Goal: Check status: Check status

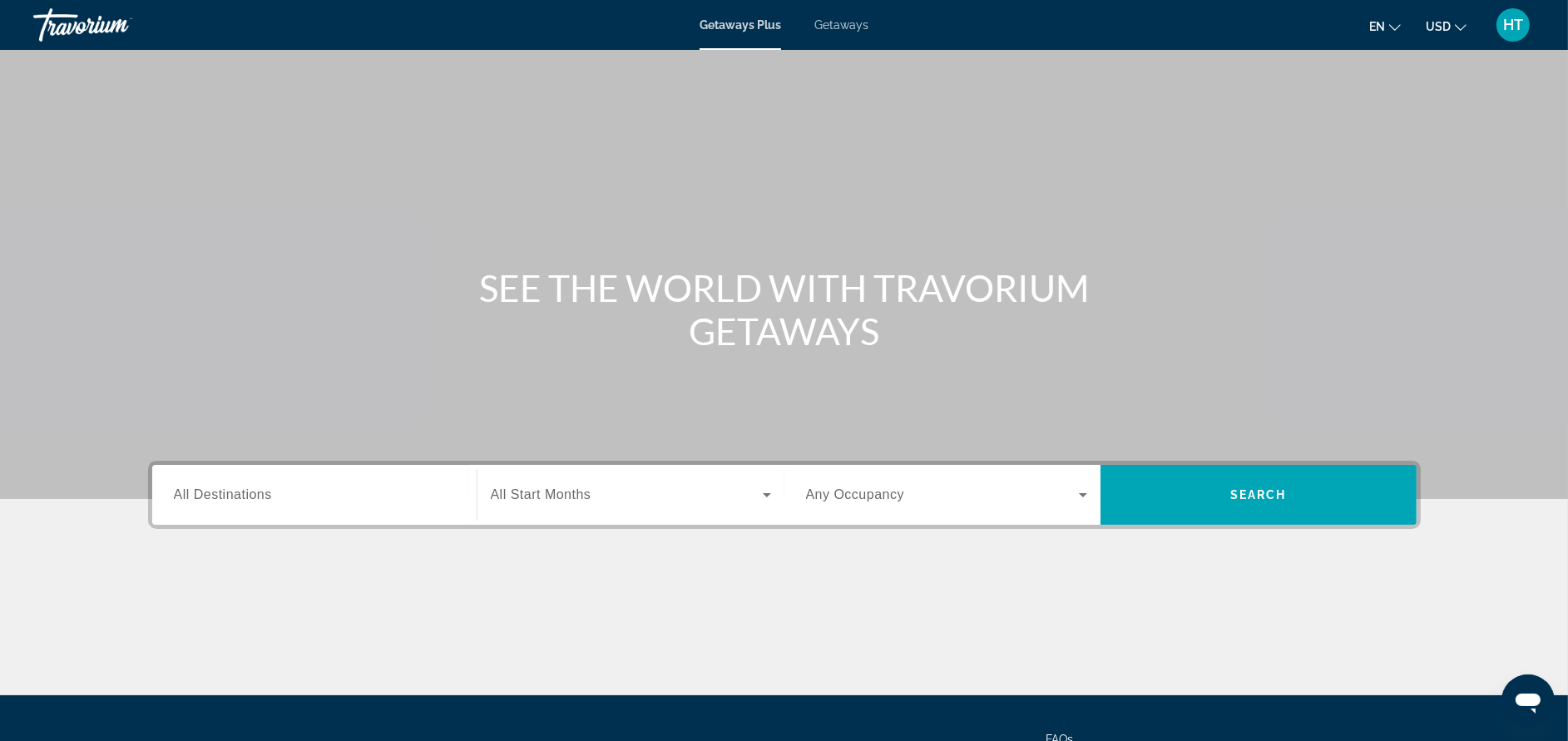
click at [1517, 28] on span "HT" at bounding box center [1513, 24] width 20 height 16
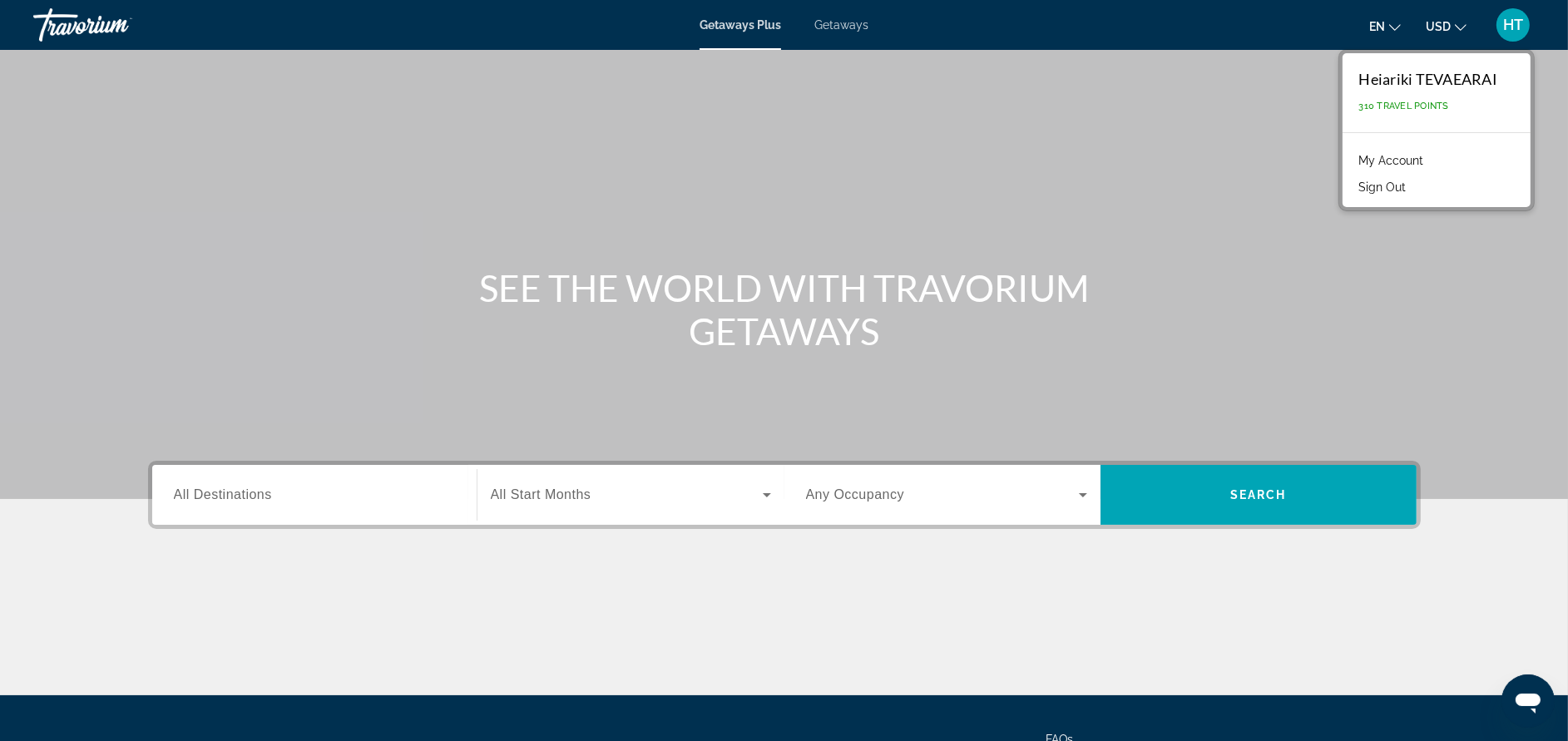
click at [1410, 166] on link "My Account" at bounding box center [1391, 160] width 81 height 21
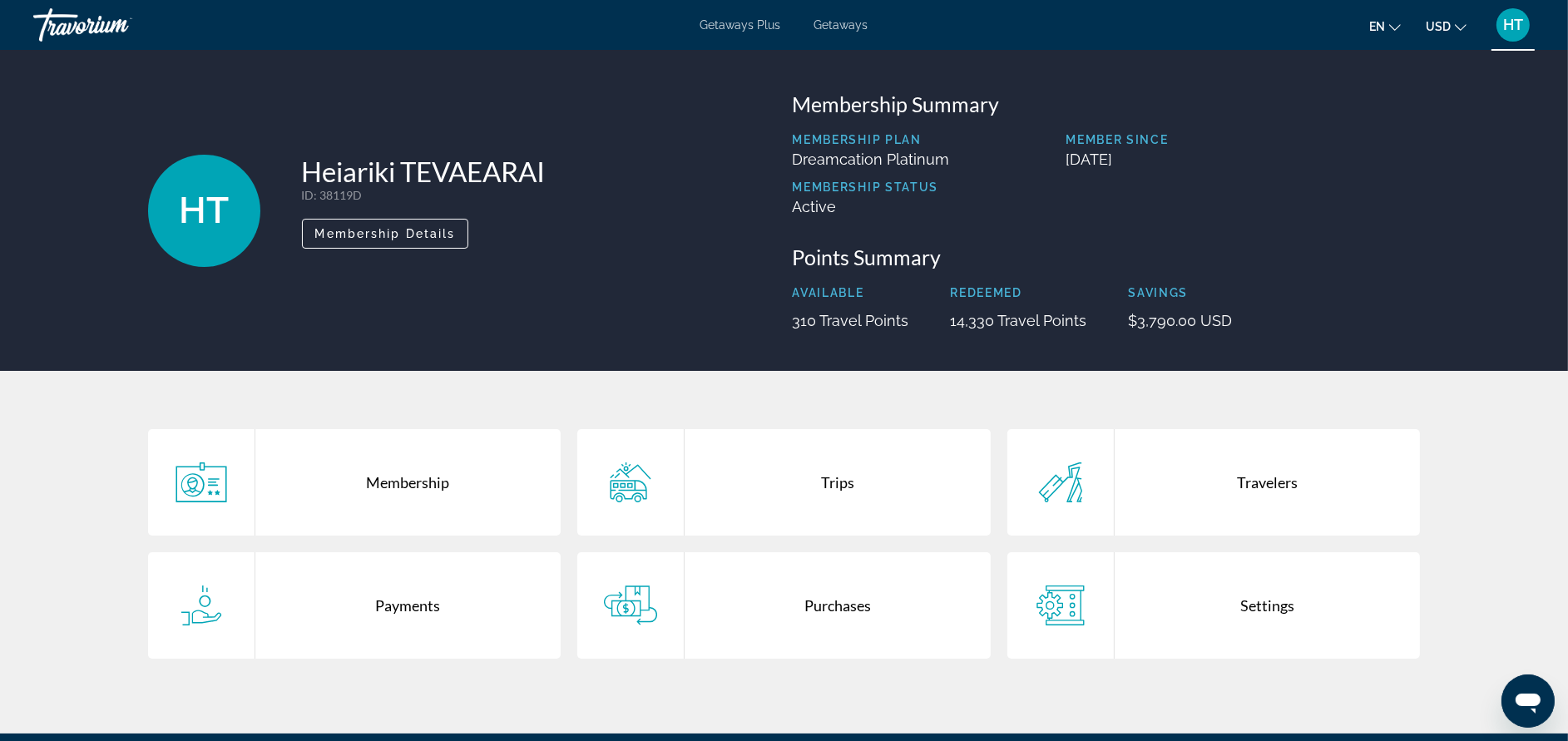
click at [852, 490] on div "Trips" at bounding box center [837, 482] width 306 height 106
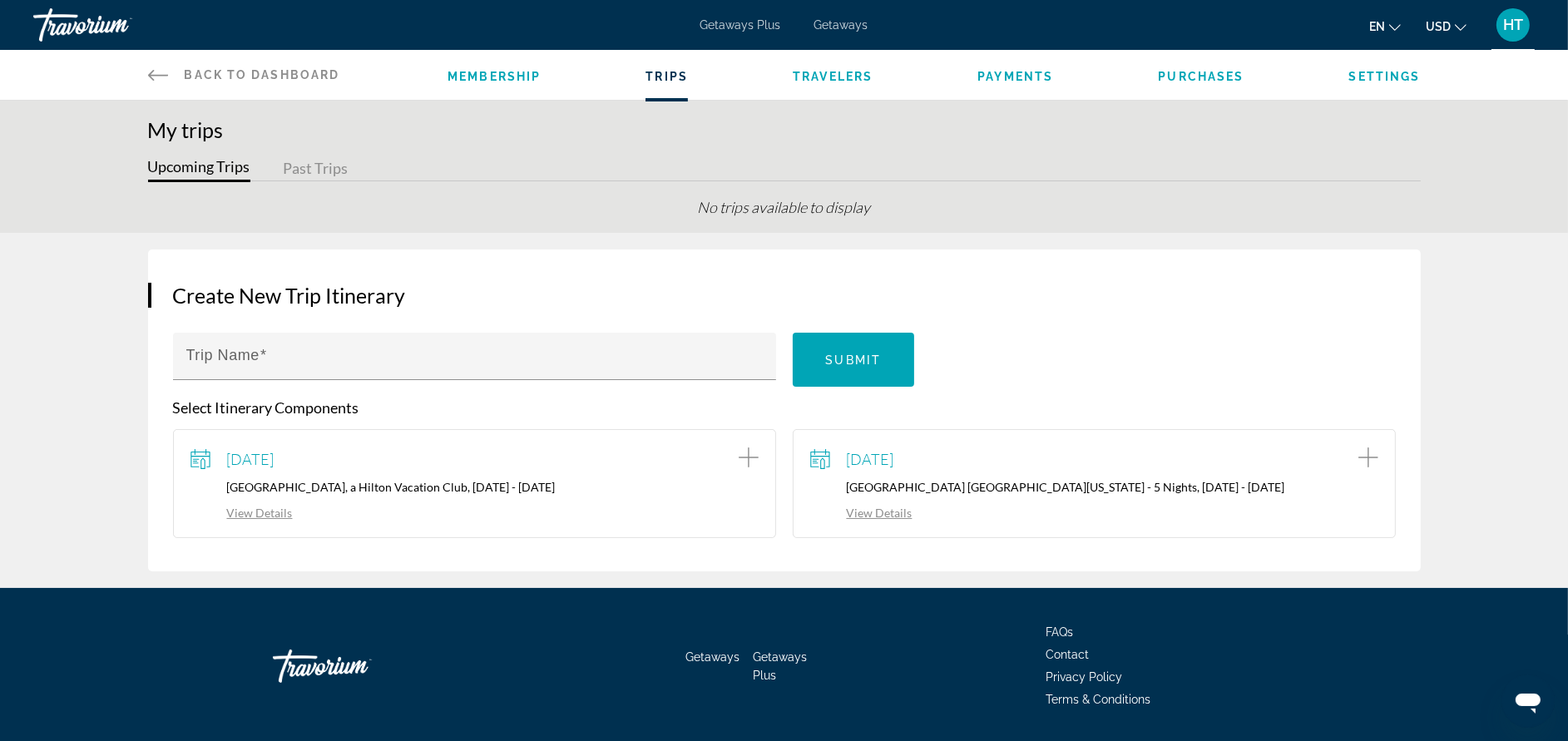
click at [321, 165] on button "Past Trips" at bounding box center [316, 169] width 65 height 26
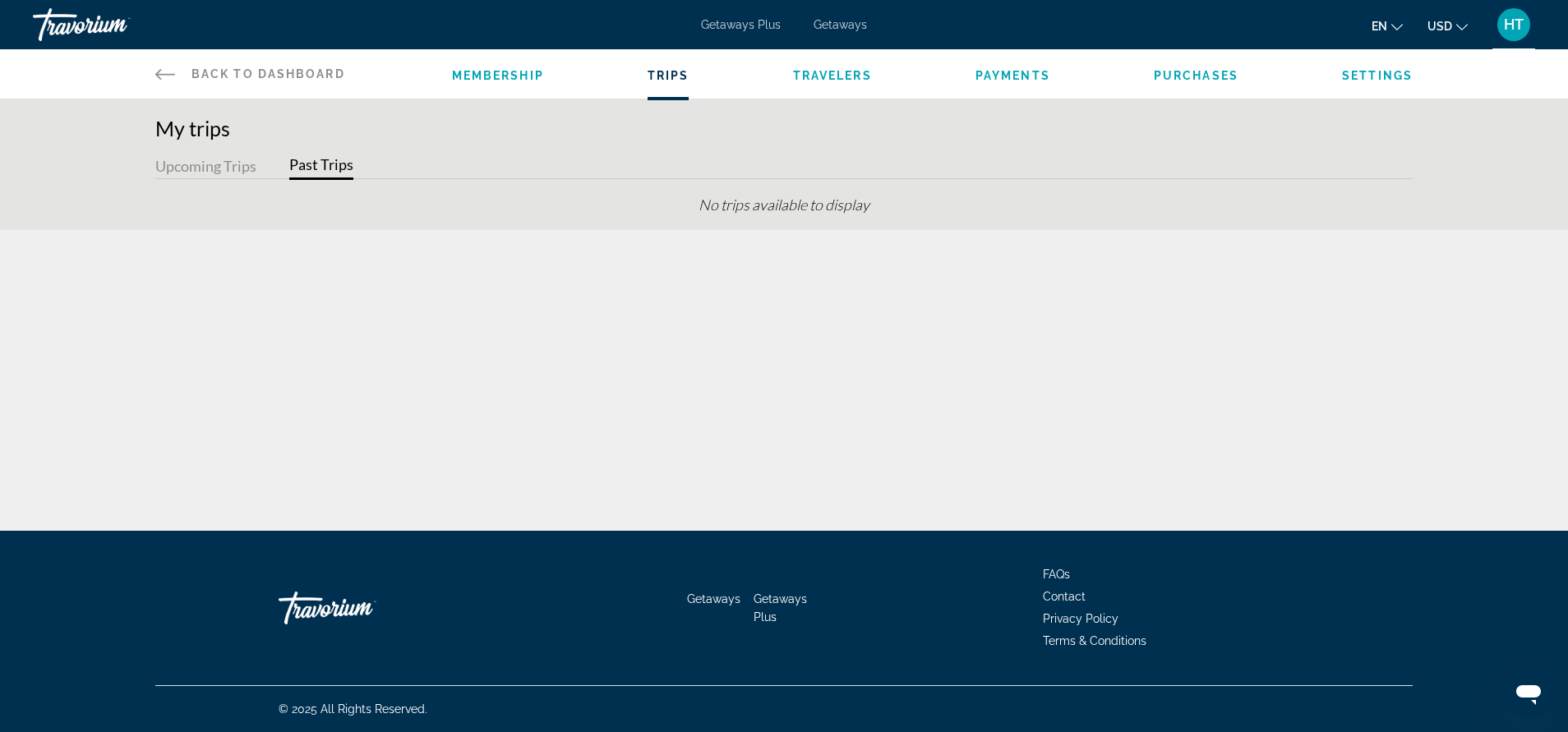
click at [167, 71] on icon "Main content" at bounding box center [165, 73] width 20 height 20
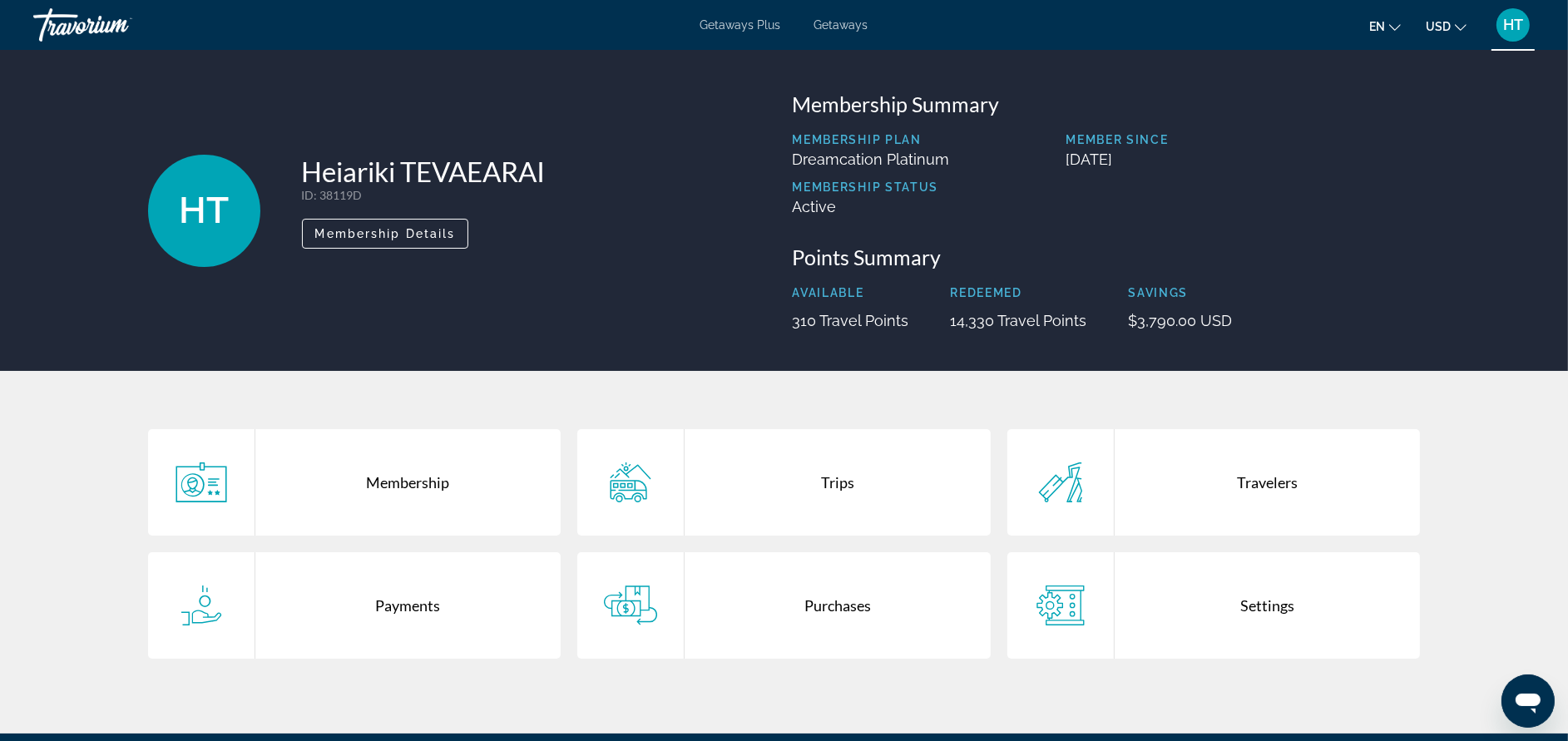
click at [871, 584] on div "Purchases" at bounding box center [837, 605] width 306 height 106
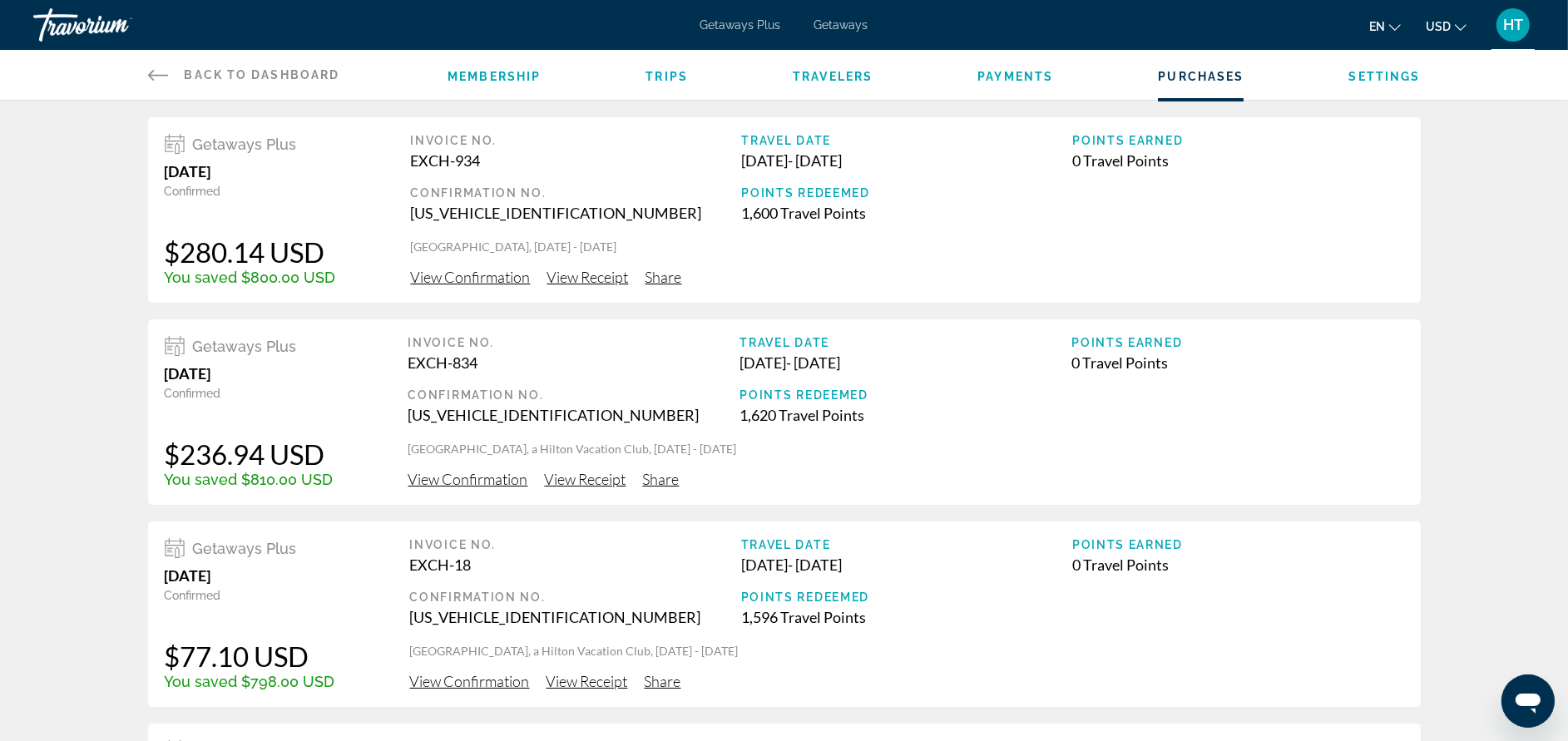
click at [503, 278] on span "View Confirmation" at bounding box center [471, 277] width 120 height 18
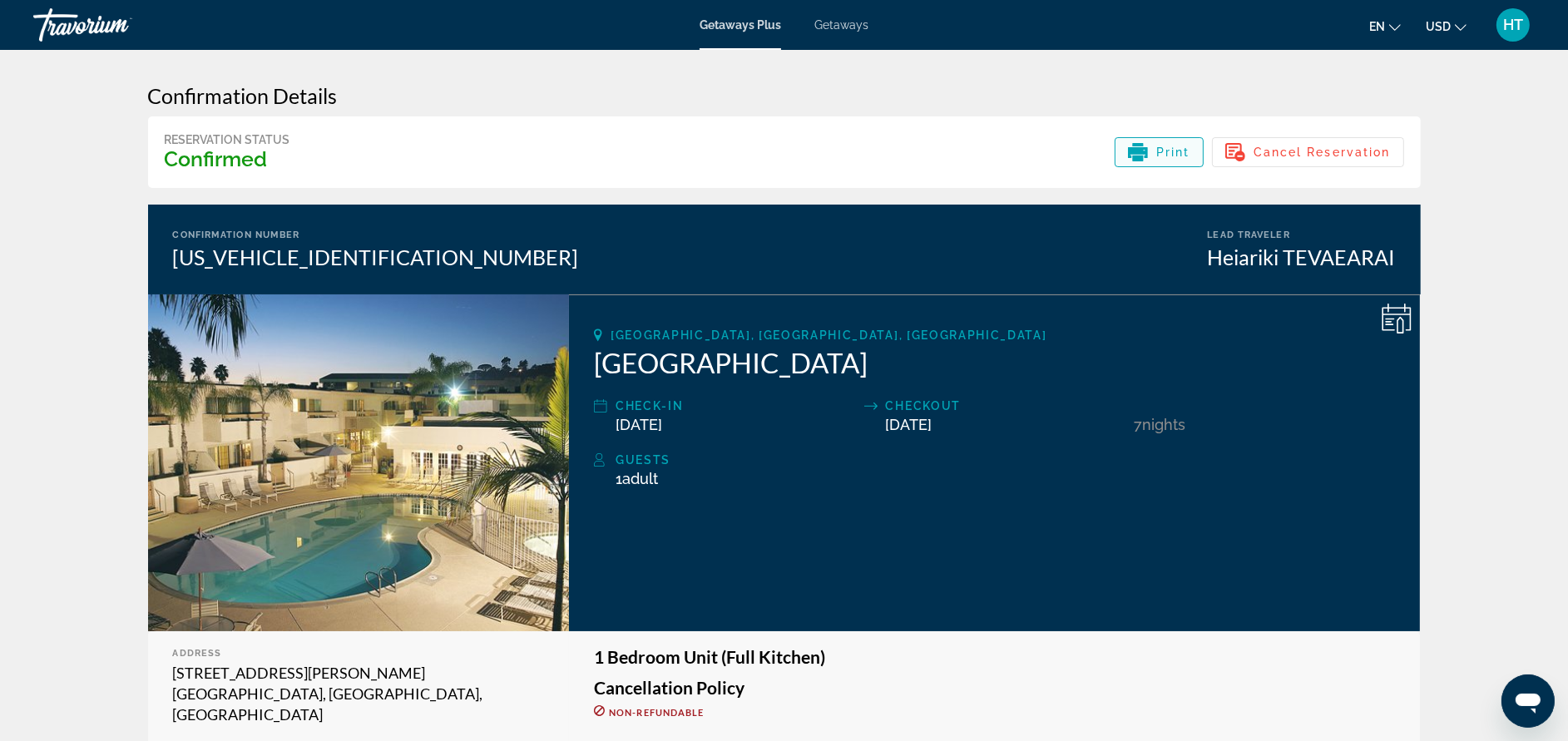
click at [1162, 155] on span "Print" at bounding box center [1172, 152] width 34 height 14
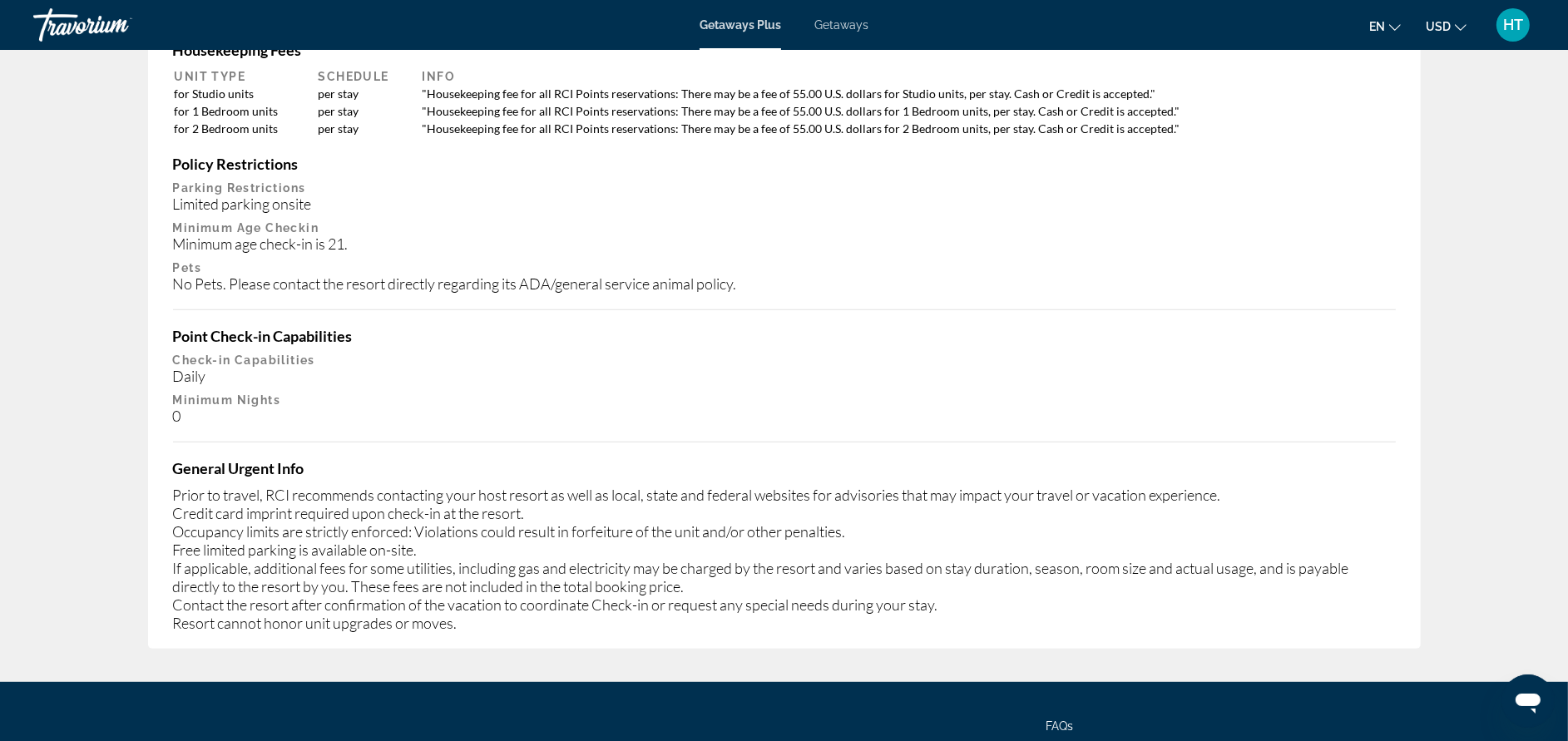
scroll to position [873, 0]
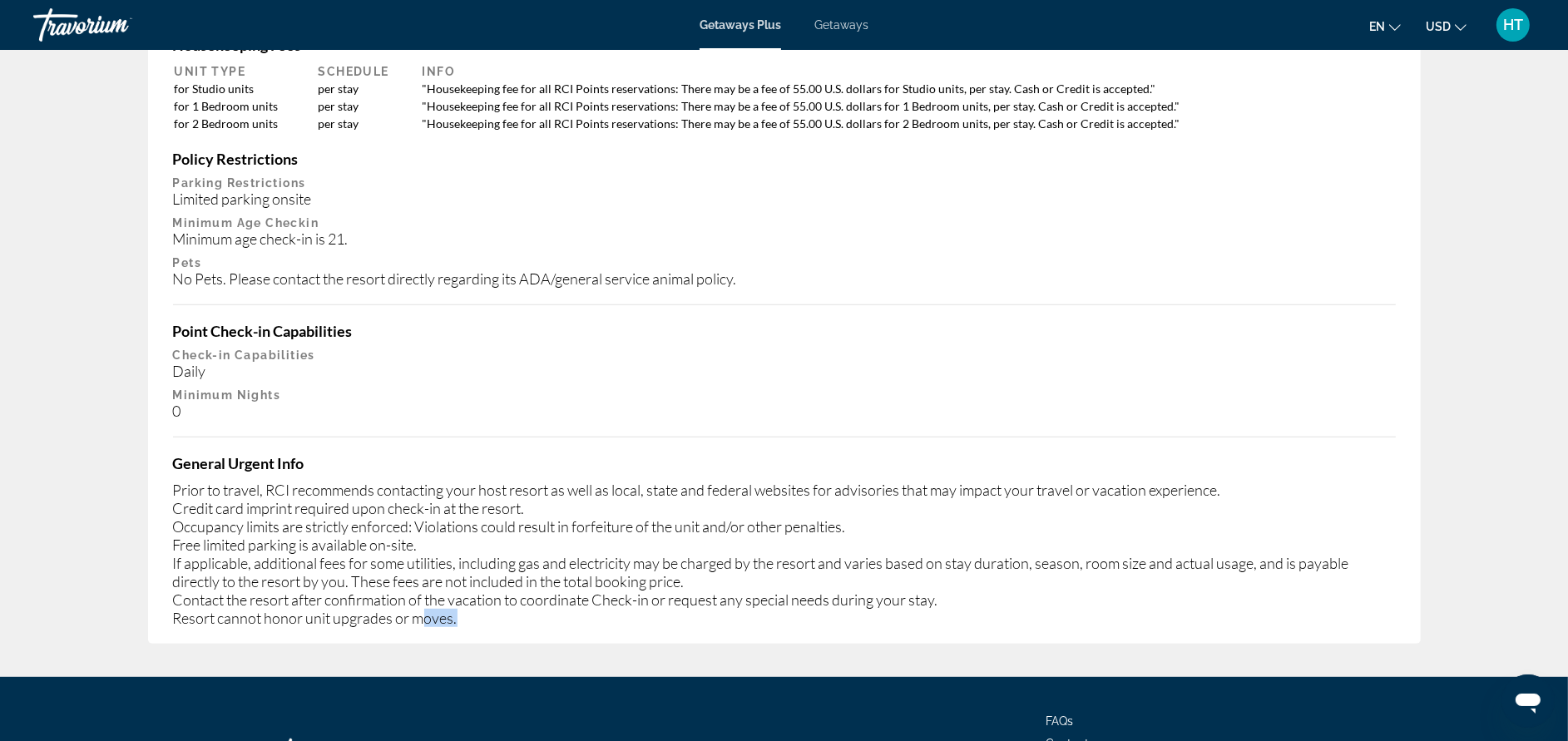
drag, startPoint x: 476, startPoint y: 598, endPoint x: 427, endPoint y: 593, distance: 49.3
click at [427, 593] on div "Prior to travel, RCI recommends contacting your host resort as well as local, s…" at bounding box center [784, 554] width 1223 height 147
drag, startPoint x: 427, startPoint y: 593, endPoint x: 541, endPoint y: 592, distance: 114.0
click at [541, 592] on div "Prior to travel, RCI recommends contacting your host resort as well as local, s…" at bounding box center [784, 554] width 1223 height 147
click at [491, 598] on div "Prior to travel, RCI recommends contacting your host resort as well as local, s…" at bounding box center [784, 554] width 1223 height 147
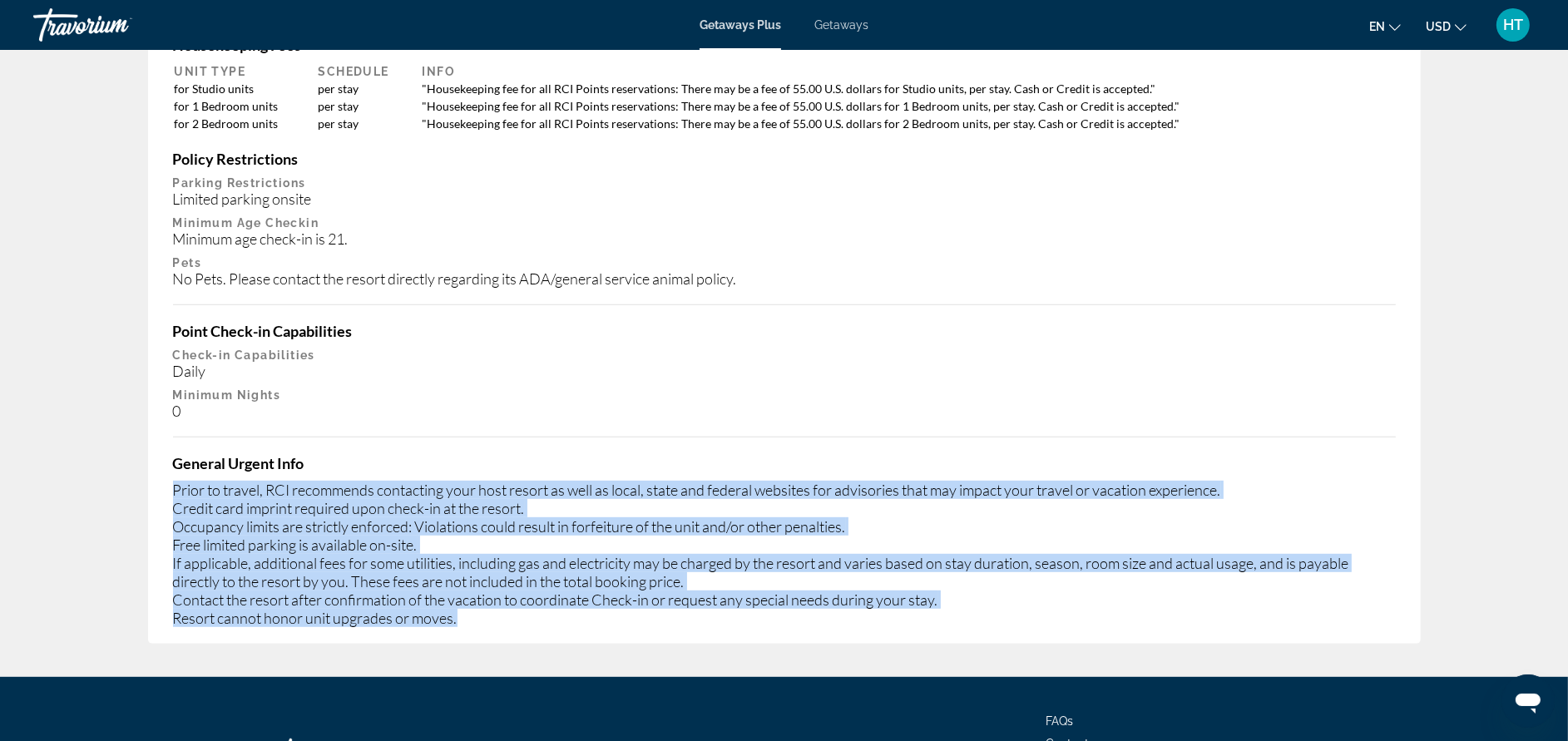
drag, startPoint x: 465, startPoint y: 603, endPoint x: 173, endPoint y: 471, distance: 320.4
click at [173, 480] on div "Prior to travel, RCI recommends contacting your host resort as well as local, s…" at bounding box center [784, 554] width 1223 height 147
drag, startPoint x: 173, startPoint y: 471, endPoint x: 186, endPoint y: 471, distance: 13.0
copy div "Prior to travel, RCI recommends contacting your host resort as well as local, s…"
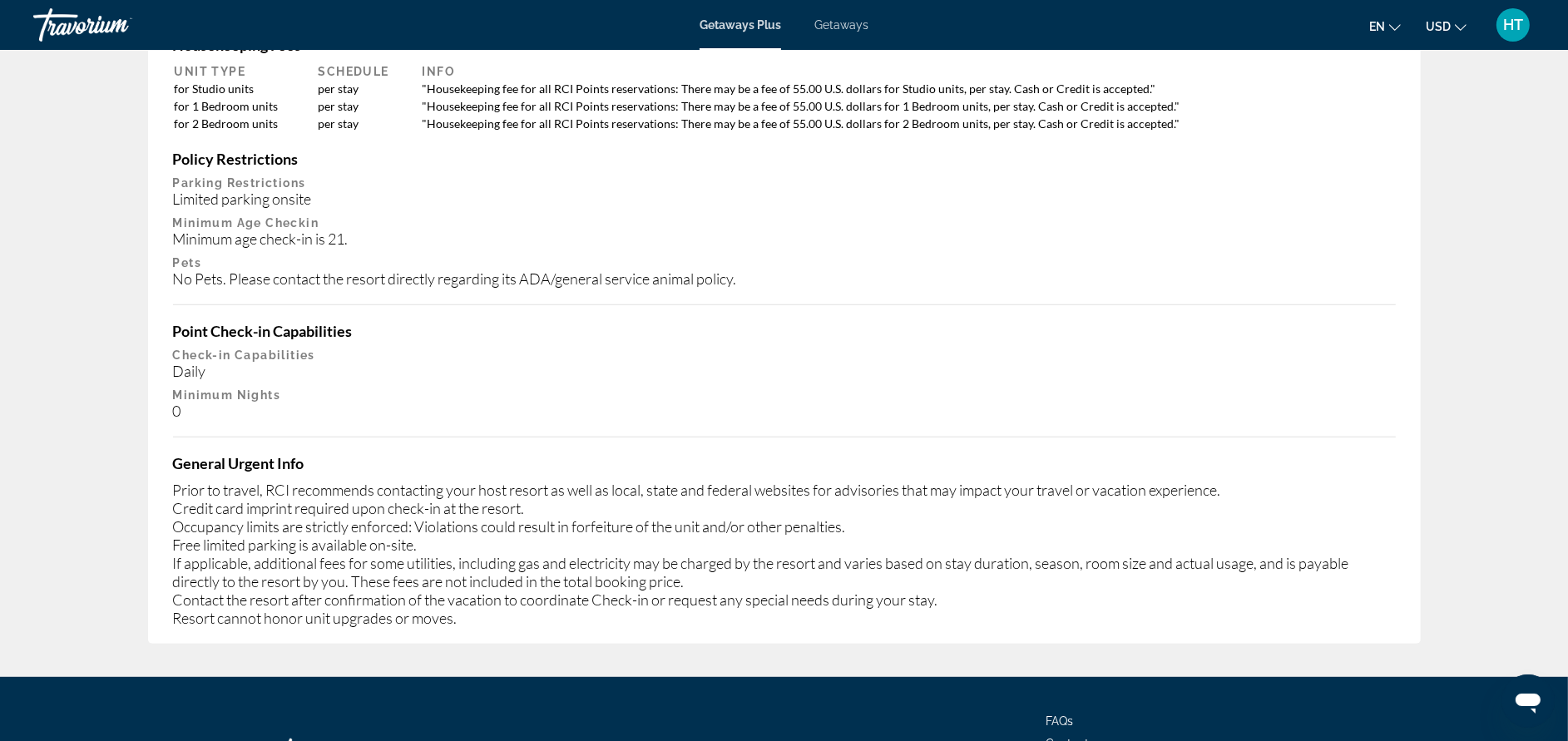
drag, startPoint x: 1274, startPoint y: 356, endPoint x: 1144, endPoint y: 364, distance: 130.2
click at [1274, 362] on div "Daily" at bounding box center [784, 370] width 1223 height 18
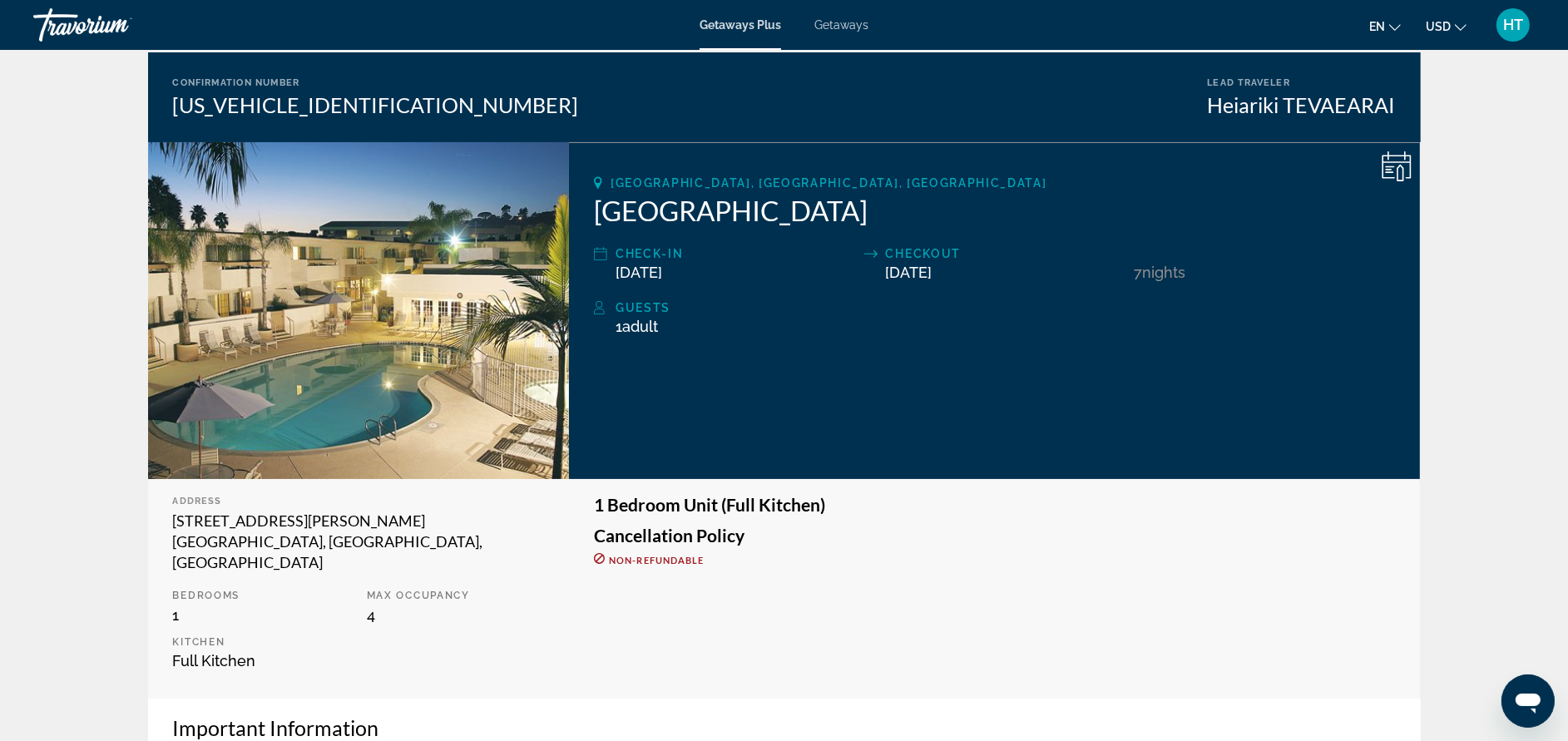
scroll to position [0, 0]
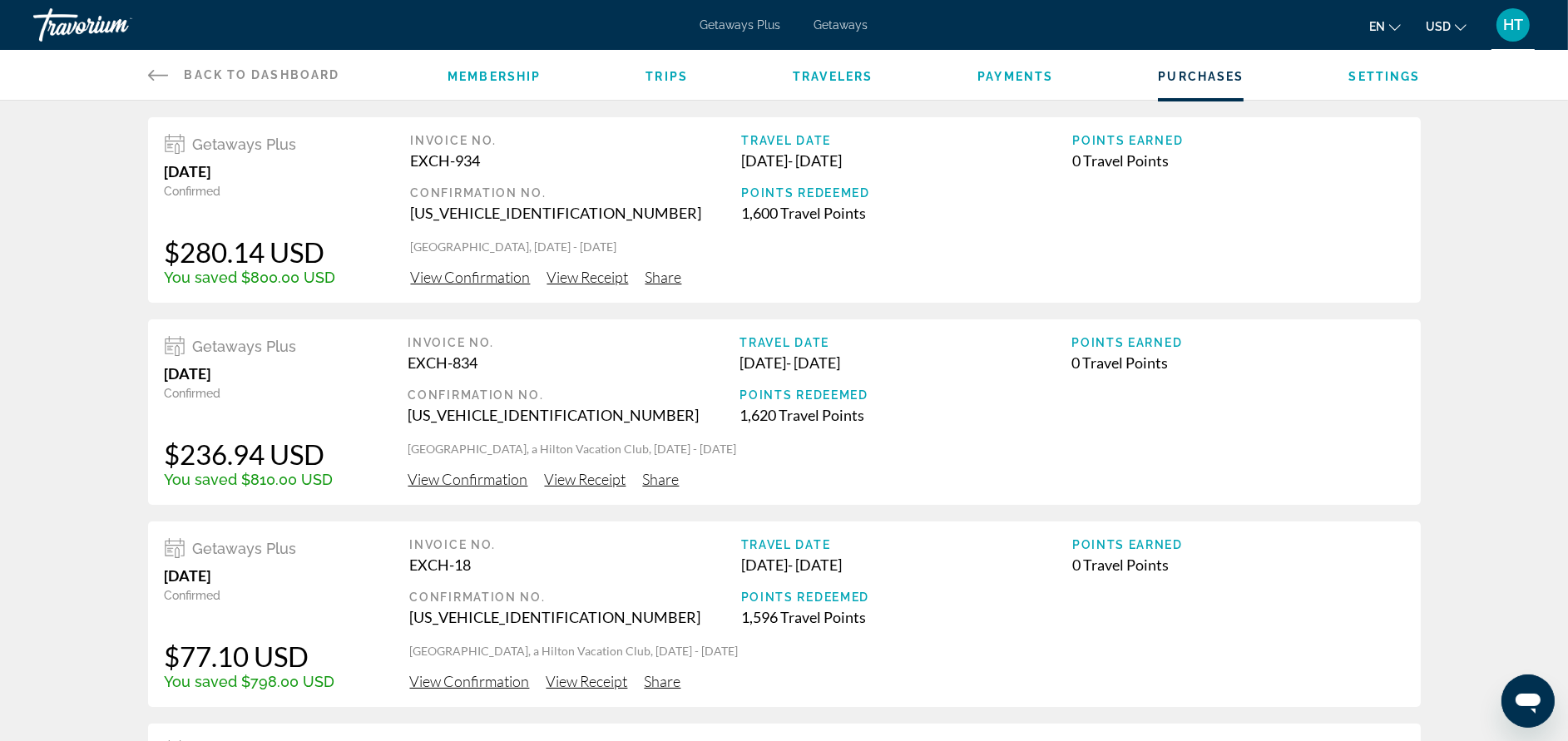
click at [594, 274] on span "View Receipt" at bounding box center [588, 277] width 81 height 18
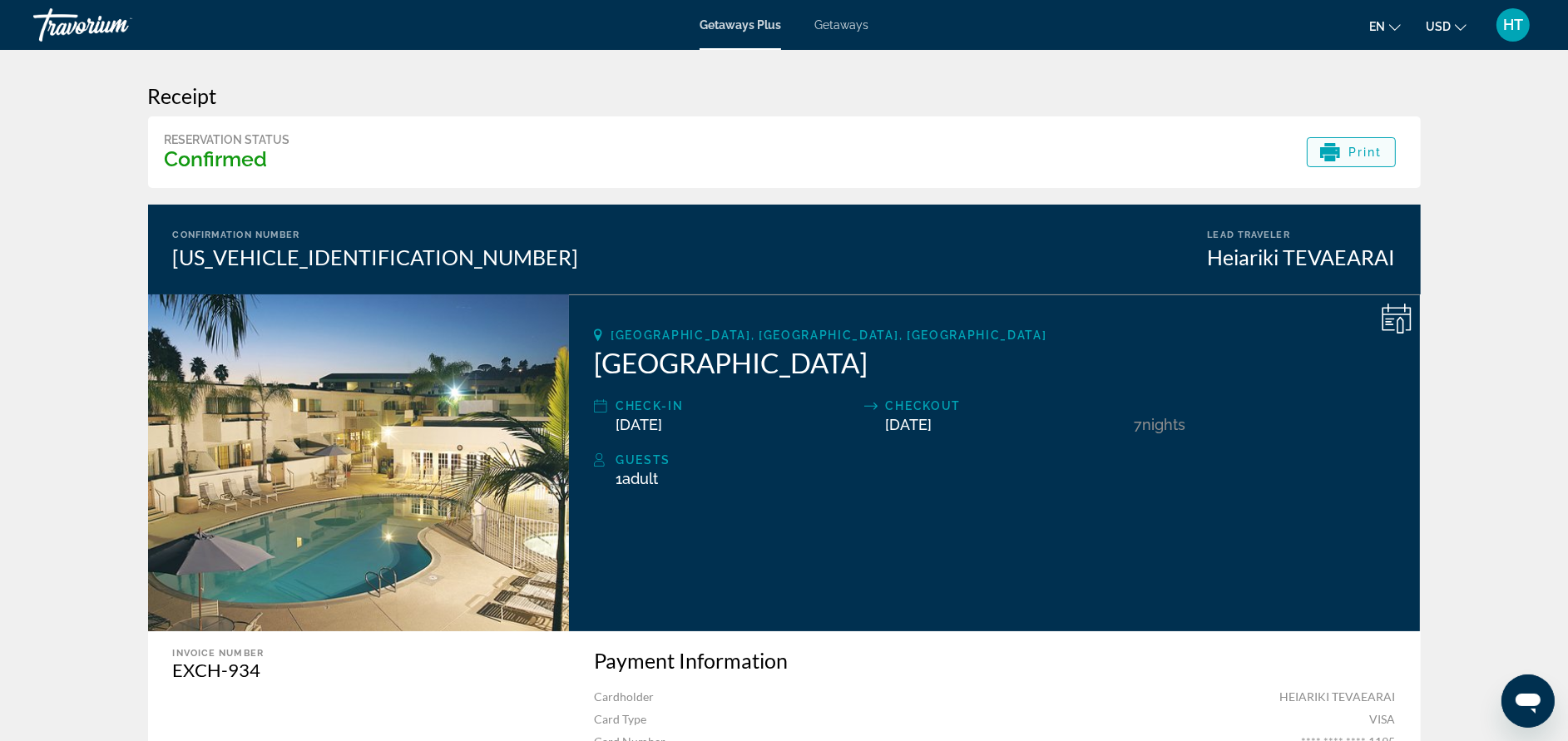
click at [1356, 155] on span "Print" at bounding box center [1364, 152] width 34 height 14
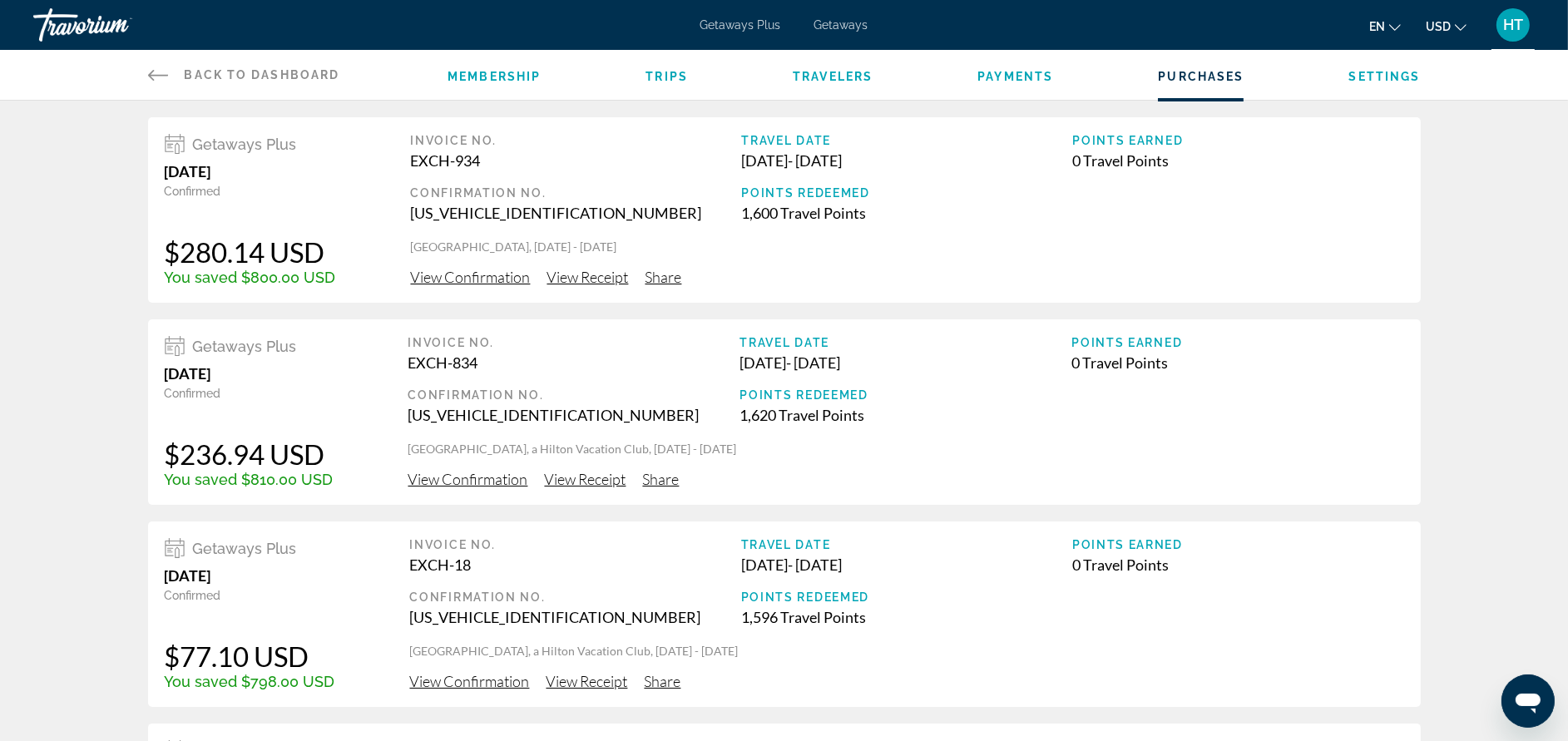
click at [590, 482] on span "View Receipt" at bounding box center [586, 479] width 81 height 18
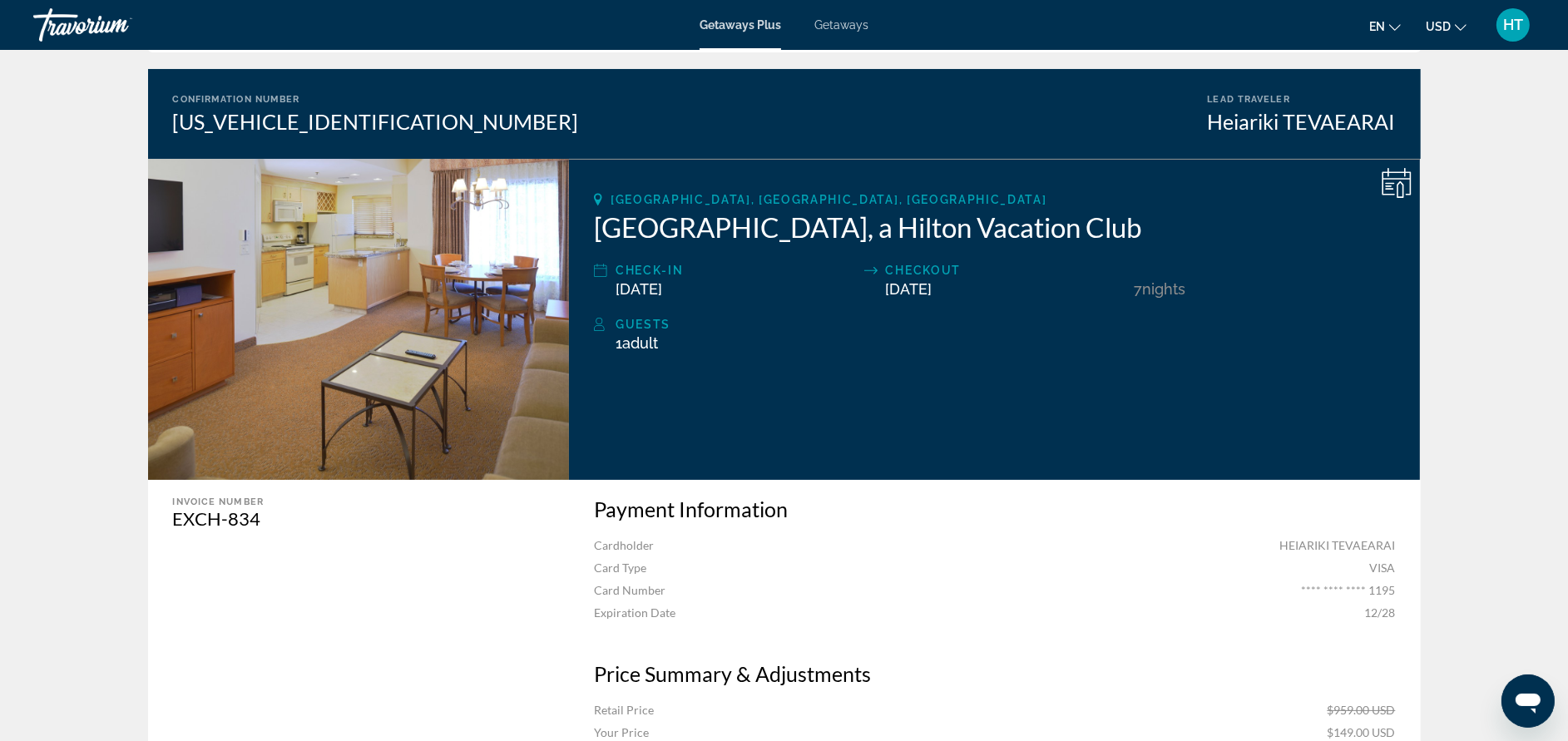
scroll to position [93, 0]
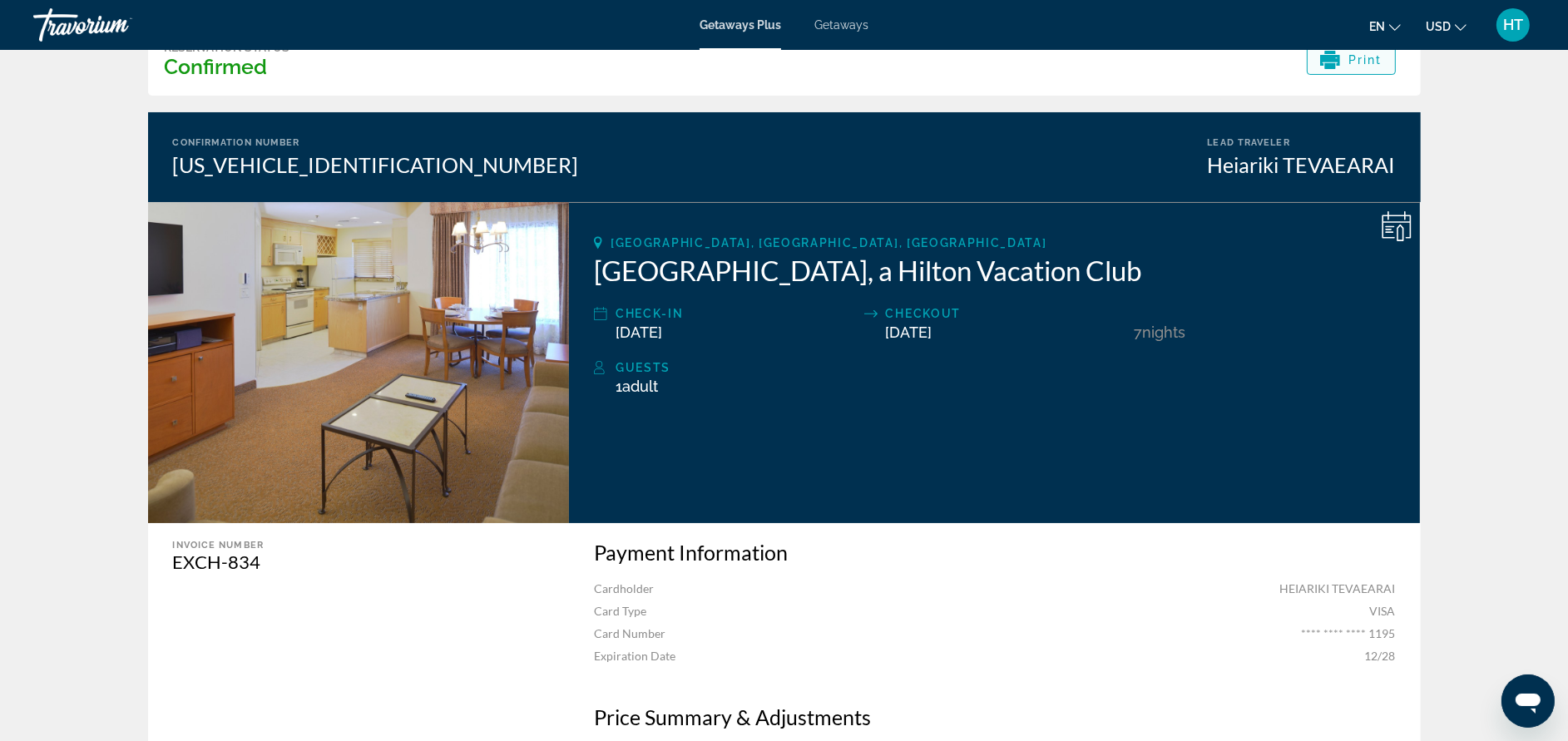
click at [1336, 60] on icon "Main content" at bounding box center [1330, 60] width 20 height 11
